Goal: Obtain resource: Download file/media

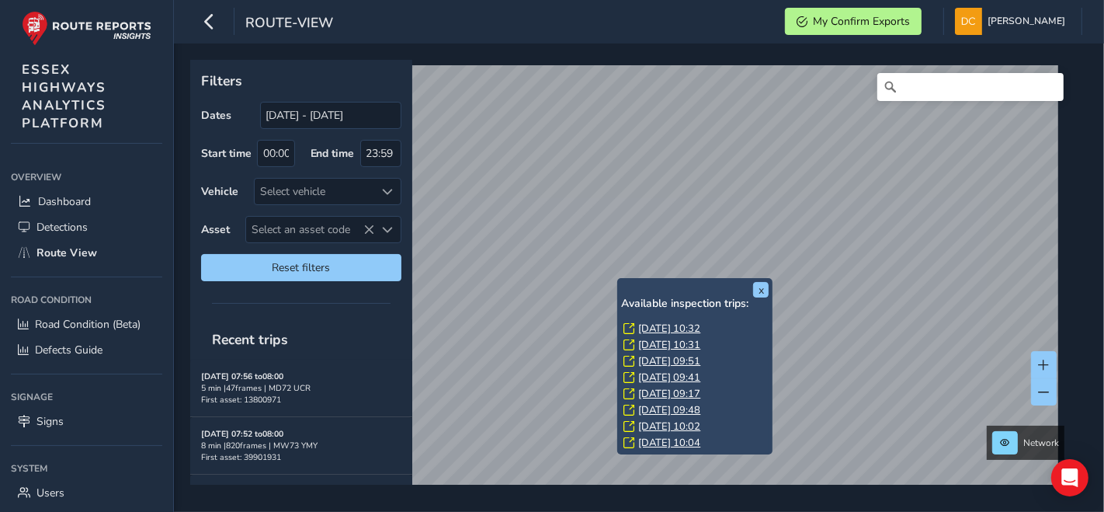
click at [648, 328] on link "[DATE] 10:32" at bounding box center [669, 328] width 62 height 14
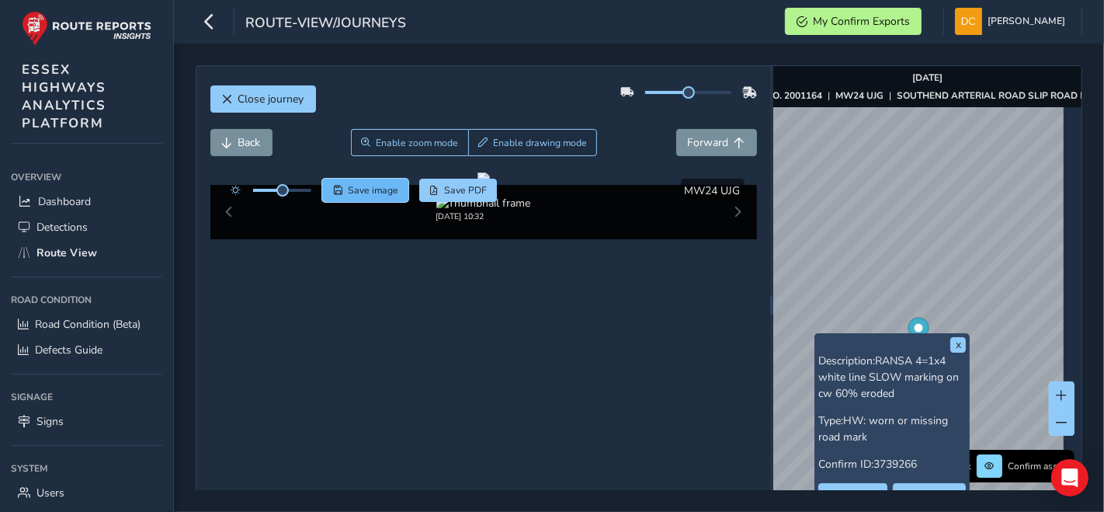
click at [376, 187] on span "Save image" at bounding box center [373, 190] width 50 height 12
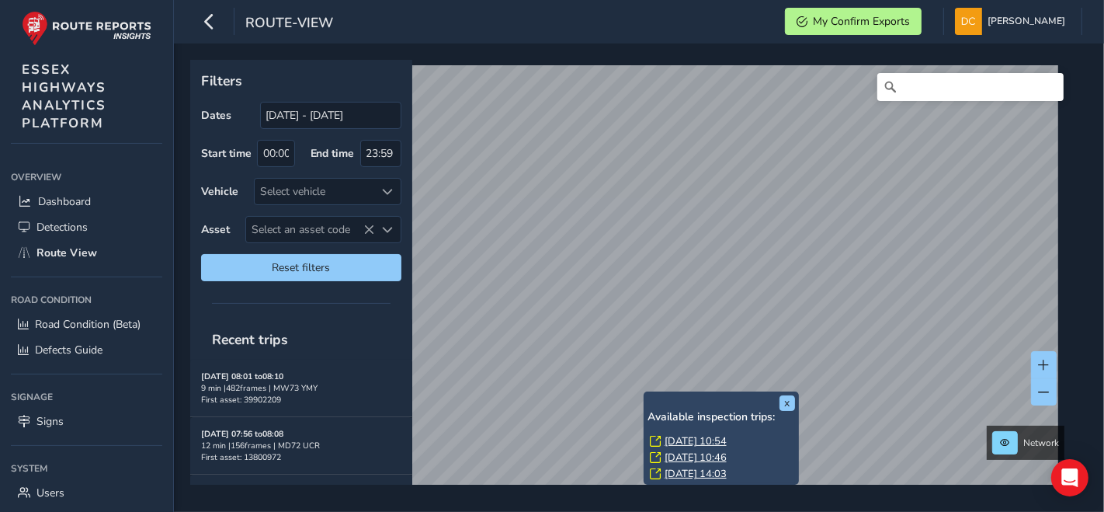
click at [683, 438] on link "[DATE] 10:54" at bounding box center [696, 441] width 62 height 14
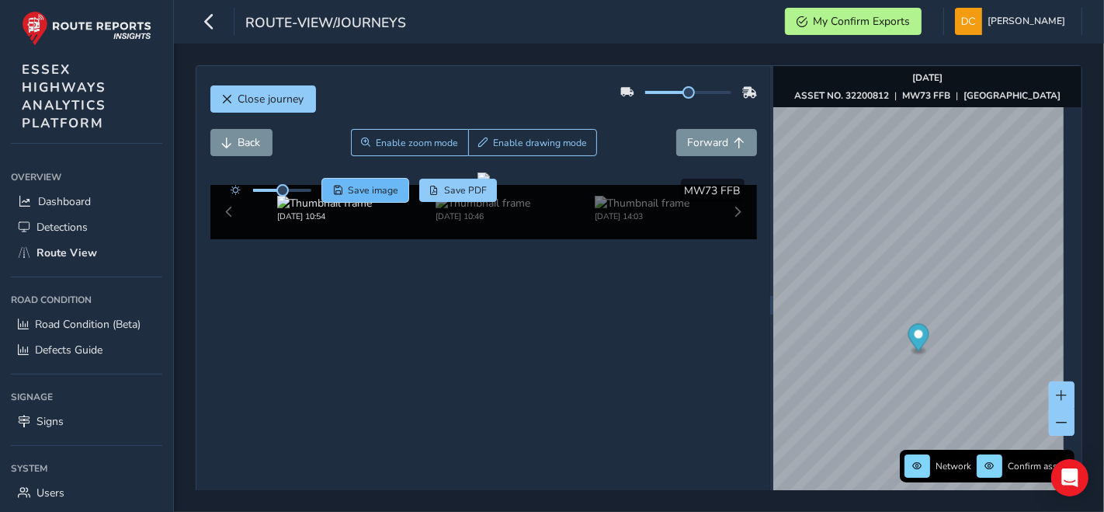
click at [375, 185] on span "Save image" at bounding box center [373, 190] width 50 height 12
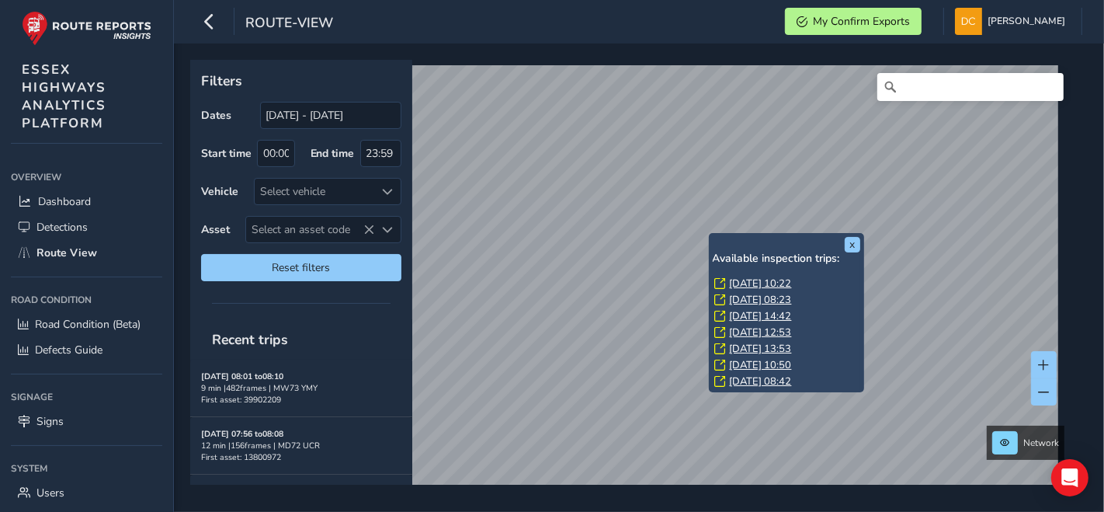
click at [754, 279] on link "Thu, 4 Sep, 10:22" at bounding box center [761, 283] width 62 height 14
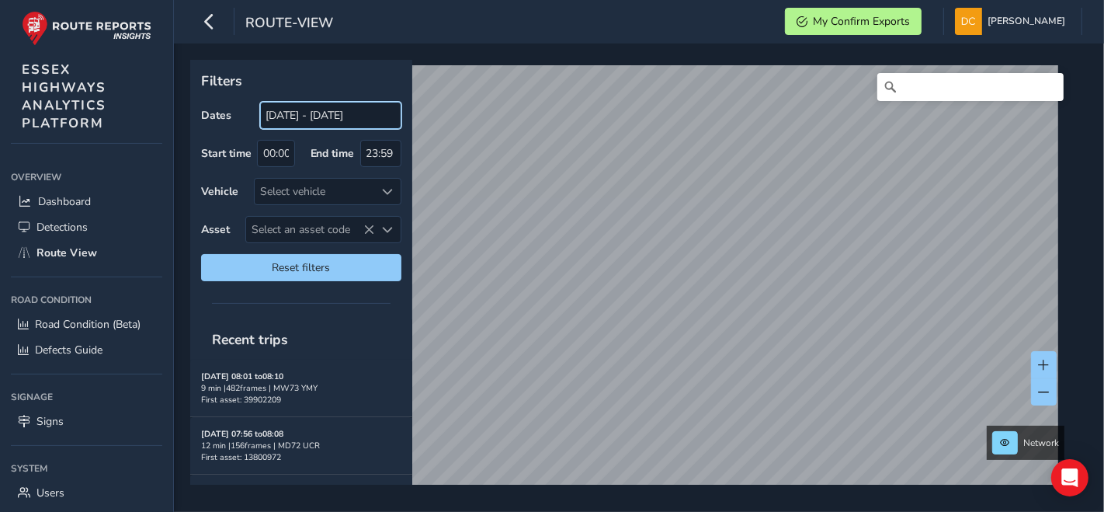
click at [320, 120] on input "[DATE] - [DATE]" at bounding box center [330, 115] width 141 height 27
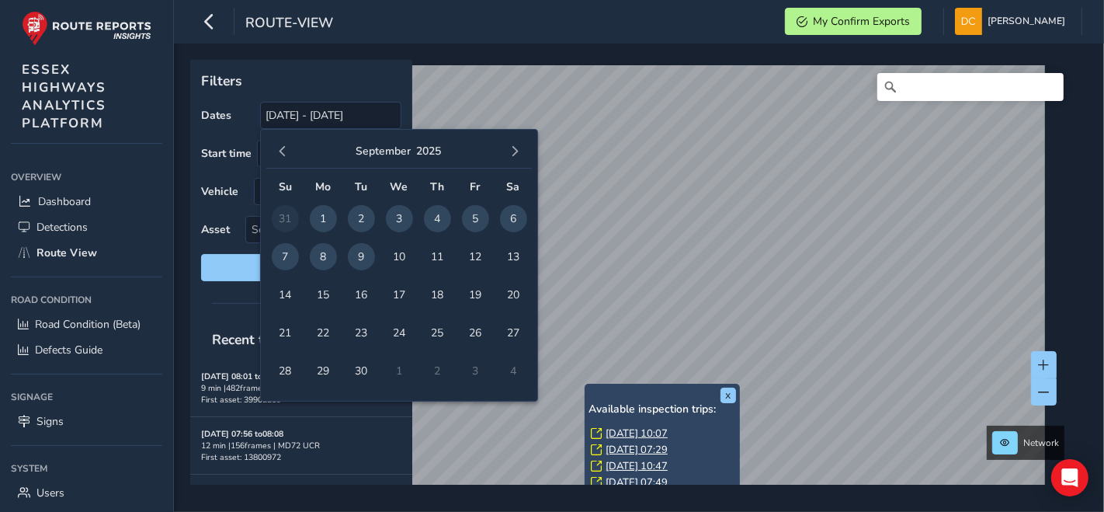
click at [623, 433] on link "Thu, 4 Sep, 10:07" at bounding box center [637, 433] width 62 height 14
